Goal: Check status: Check status

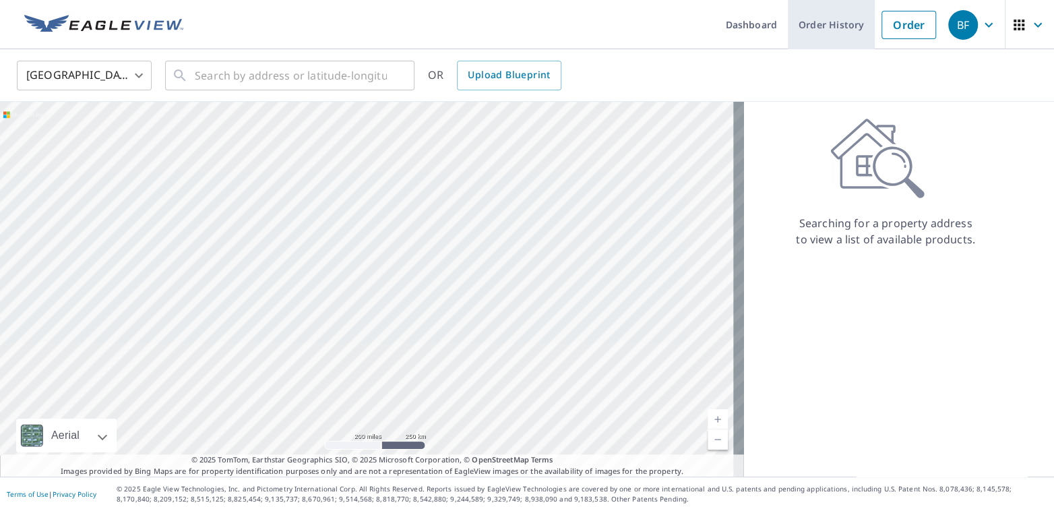
click at [821, 24] on link "Order History" at bounding box center [831, 24] width 87 height 49
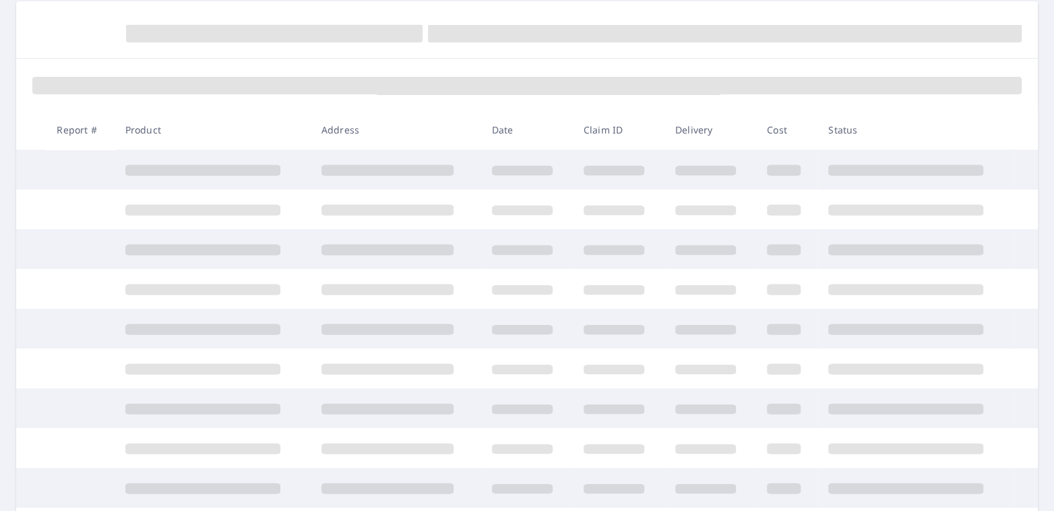
scroll to position [135, 0]
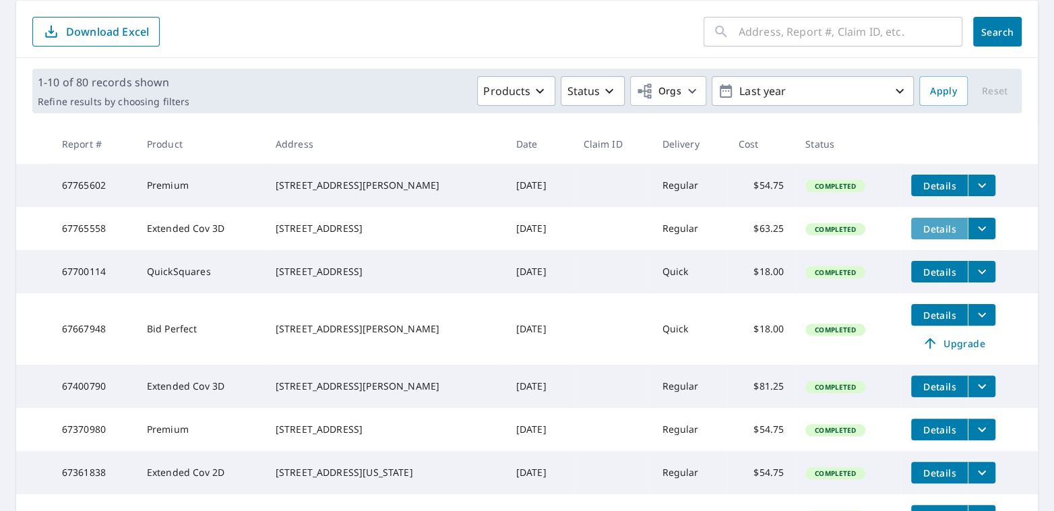
click at [927, 232] on span "Details" at bounding box center [939, 228] width 40 height 13
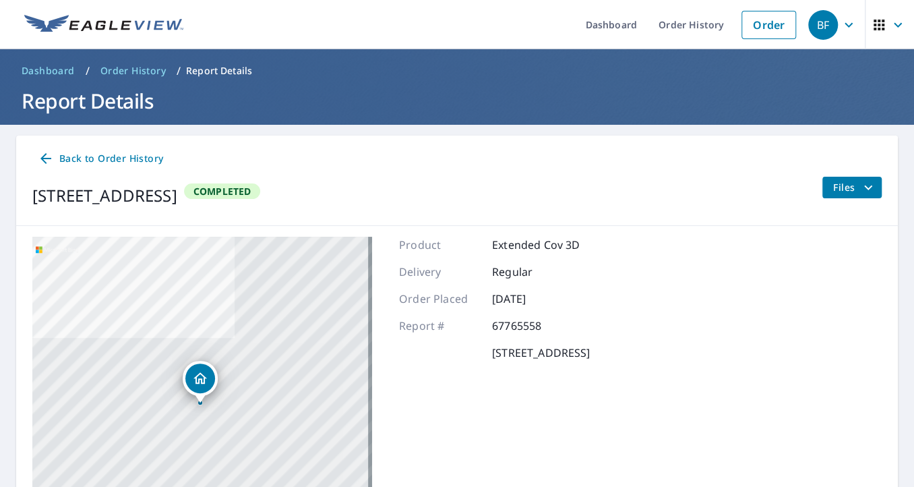
click at [200, 67] on p "Report Details" at bounding box center [219, 70] width 66 height 13
click at [201, 71] on p "Report Details" at bounding box center [219, 70] width 66 height 13
click at [38, 67] on span "Dashboard" at bounding box center [48, 70] width 53 height 13
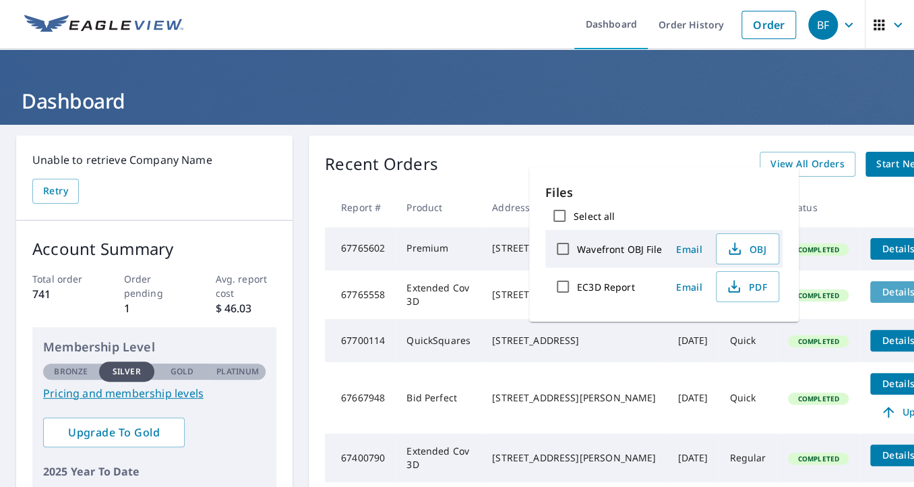
click at [878, 298] on span "Details" at bounding box center [898, 291] width 40 height 13
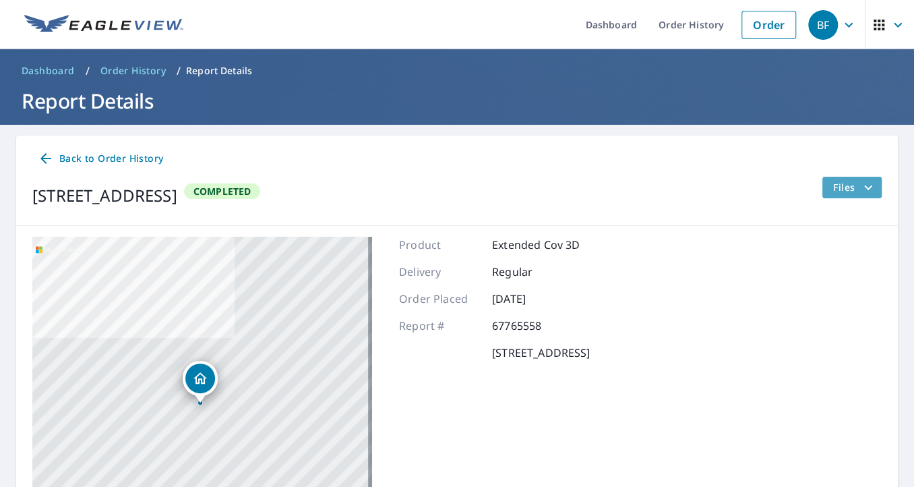
click at [860, 185] on icon "filesDropdownBtn-67765558" at bounding box center [868, 187] width 16 height 16
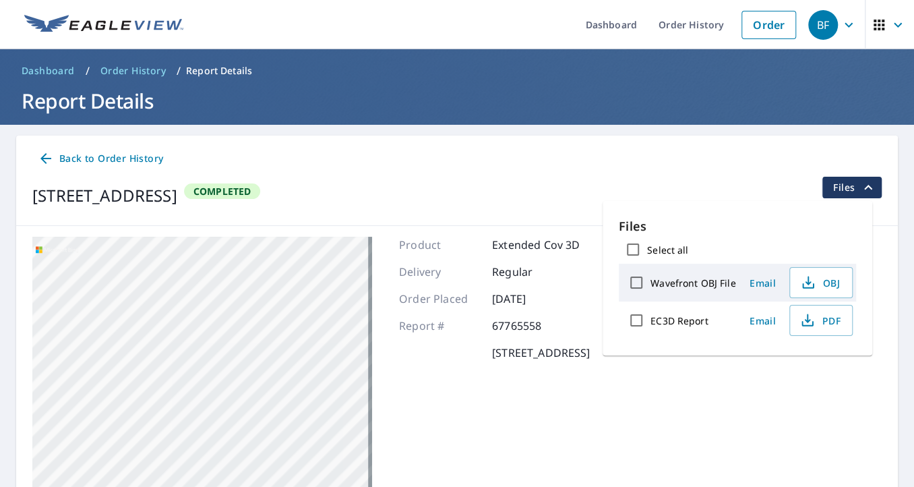
click at [70, 157] on span "Back to Order History" at bounding box center [100, 158] width 125 height 17
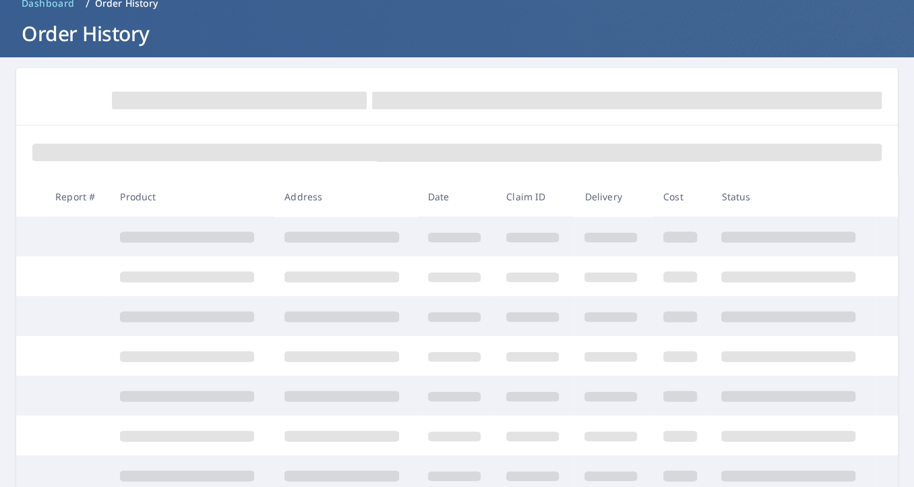
scroll to position [23, 0]
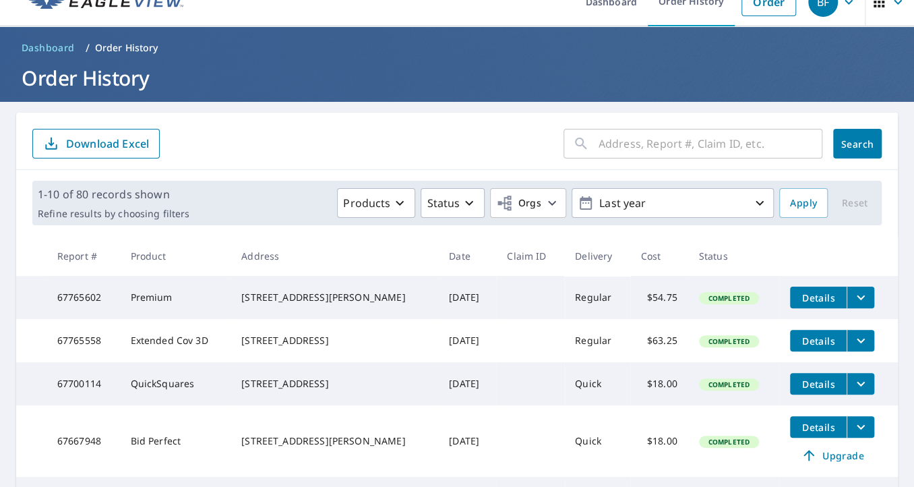
click at [801, 340] on span "Details" at bounding box center [818, 340] width 40 height 13
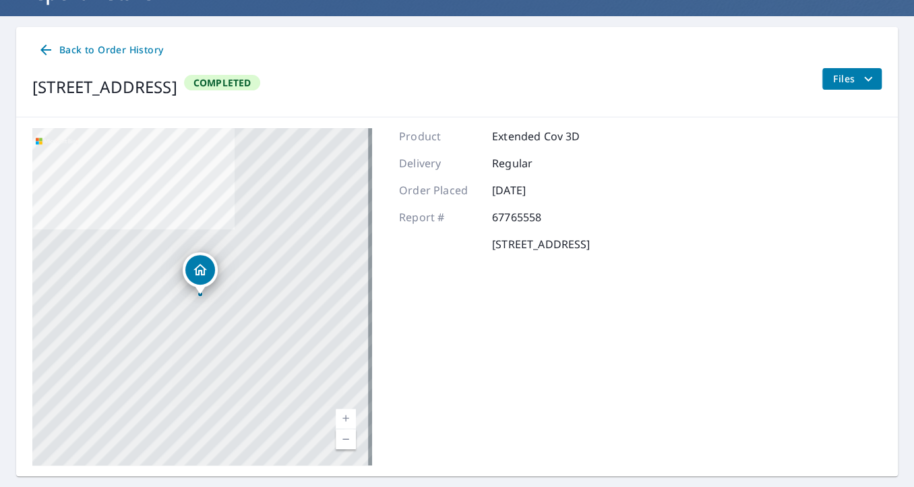
scroll to position [142, 0]
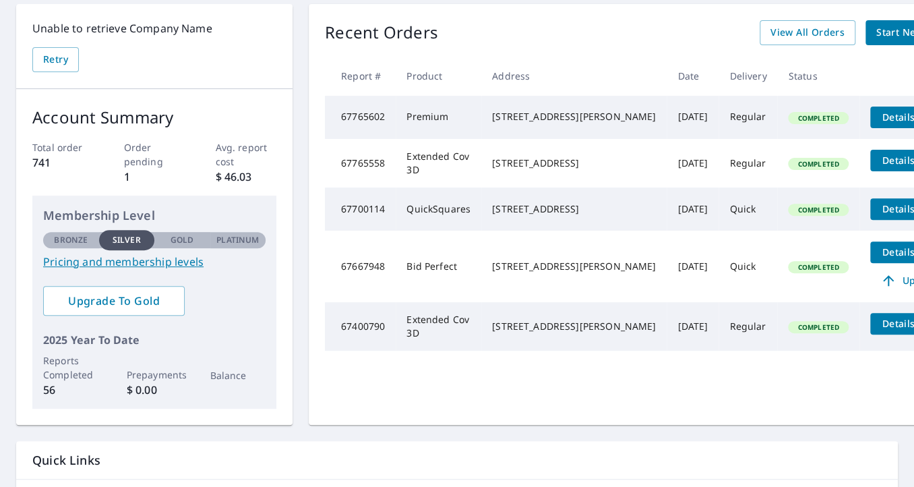
scroll to position [135, 0]
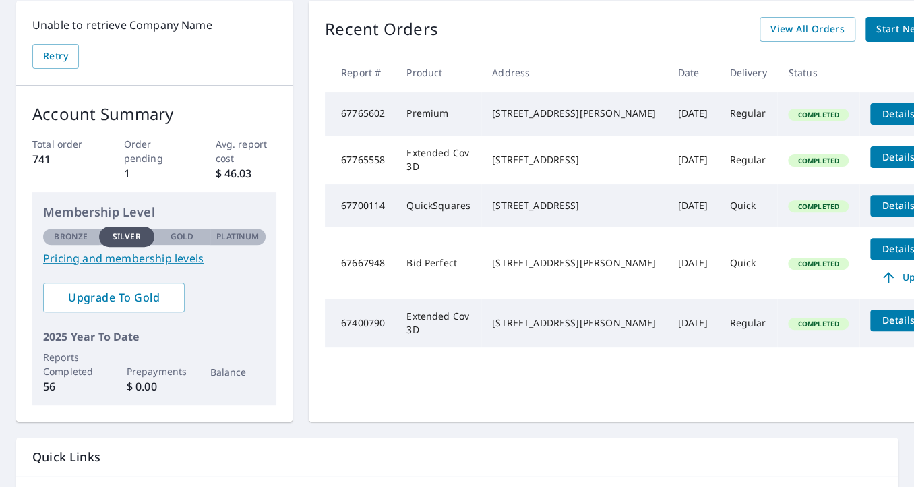
click at [789, 165] on span "Completed" at bounding box center [817, 160] width 57 height 9
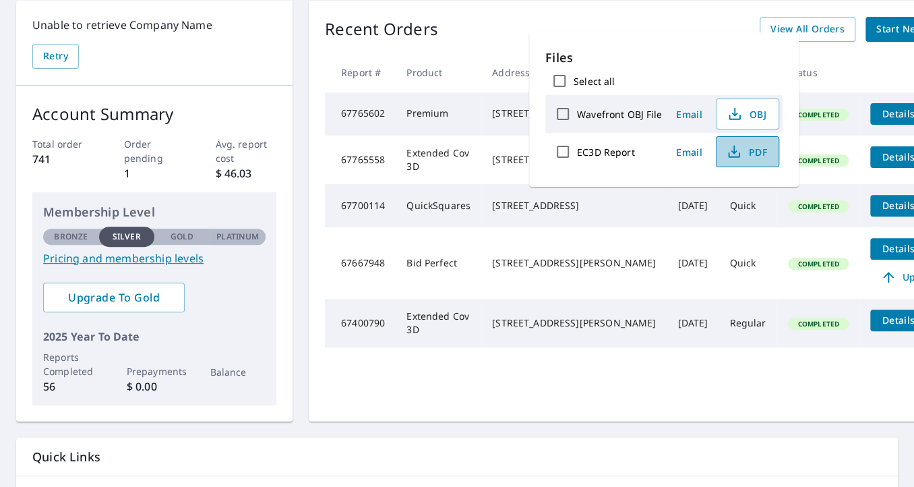
click at [752, 150] on span "PDF" at bounding box center [745, 152] width 43 height 16
